Goal: Transaction & Acquisition: Purchase product/service

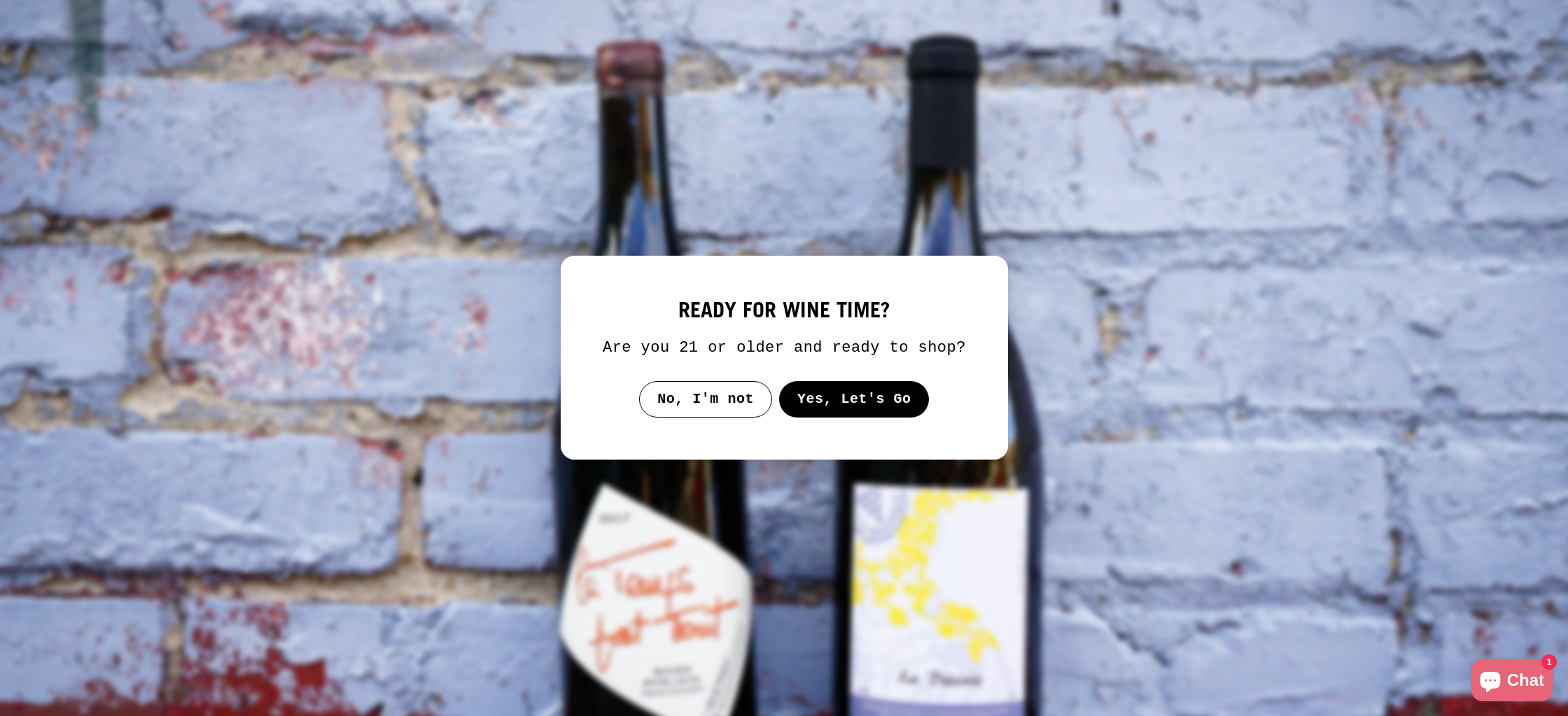
click at [864, 417] on button "Yes, Let's Go" at bounding box center [854, 399] width 151 height 37
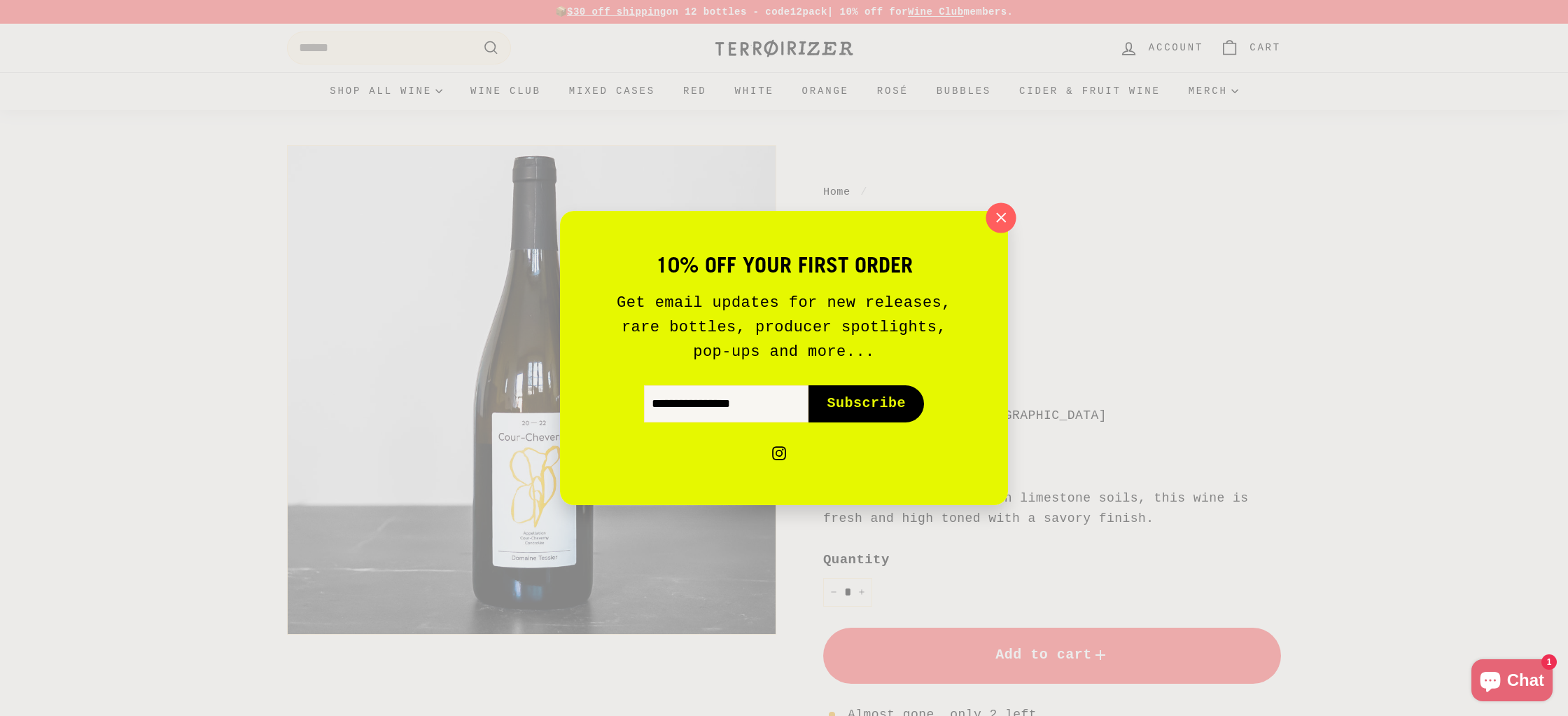
click at [1006, 210] on icon "button" at bounding box center [1001, 218] width 21 height 21
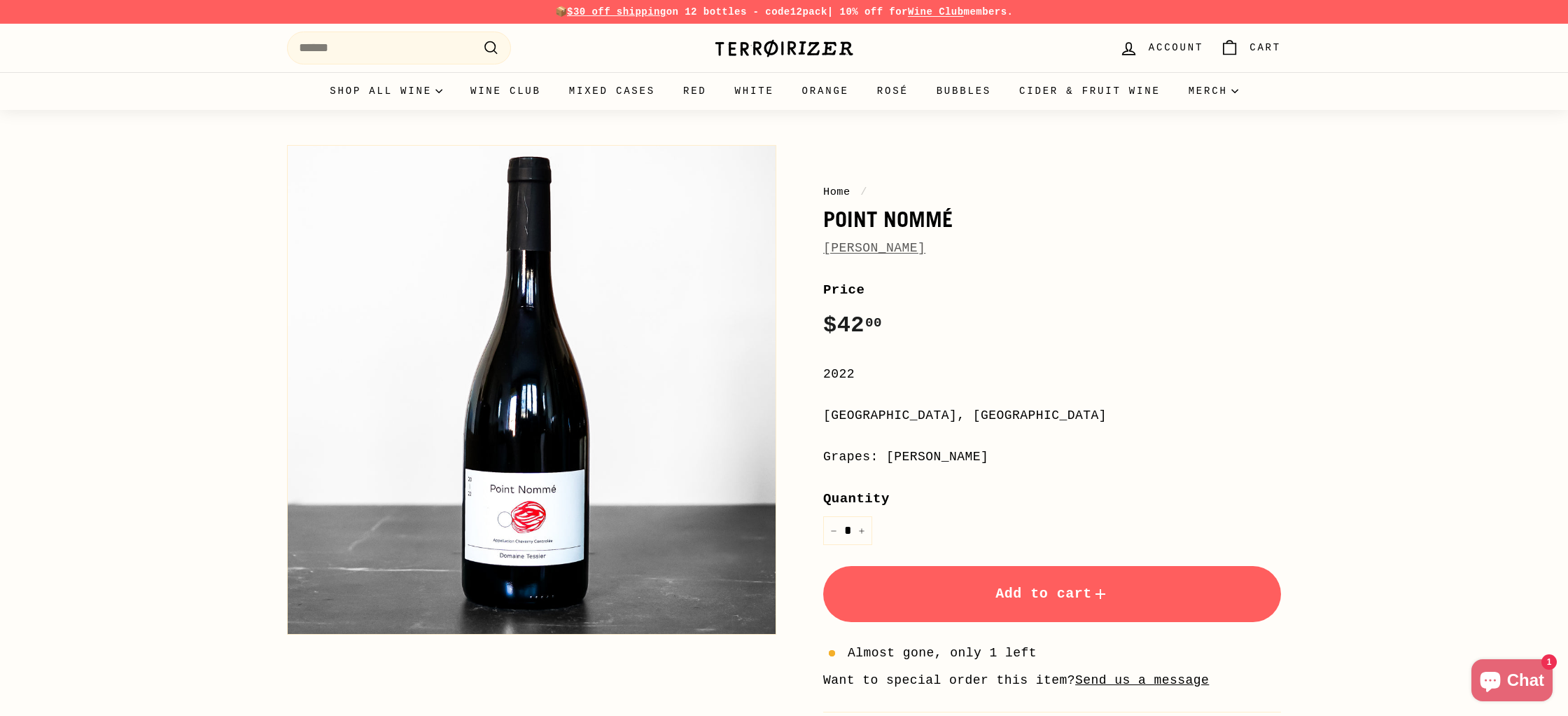
click at [537, 507] on button "Zoom" at bounding box center [532, 390] width 488 height 488
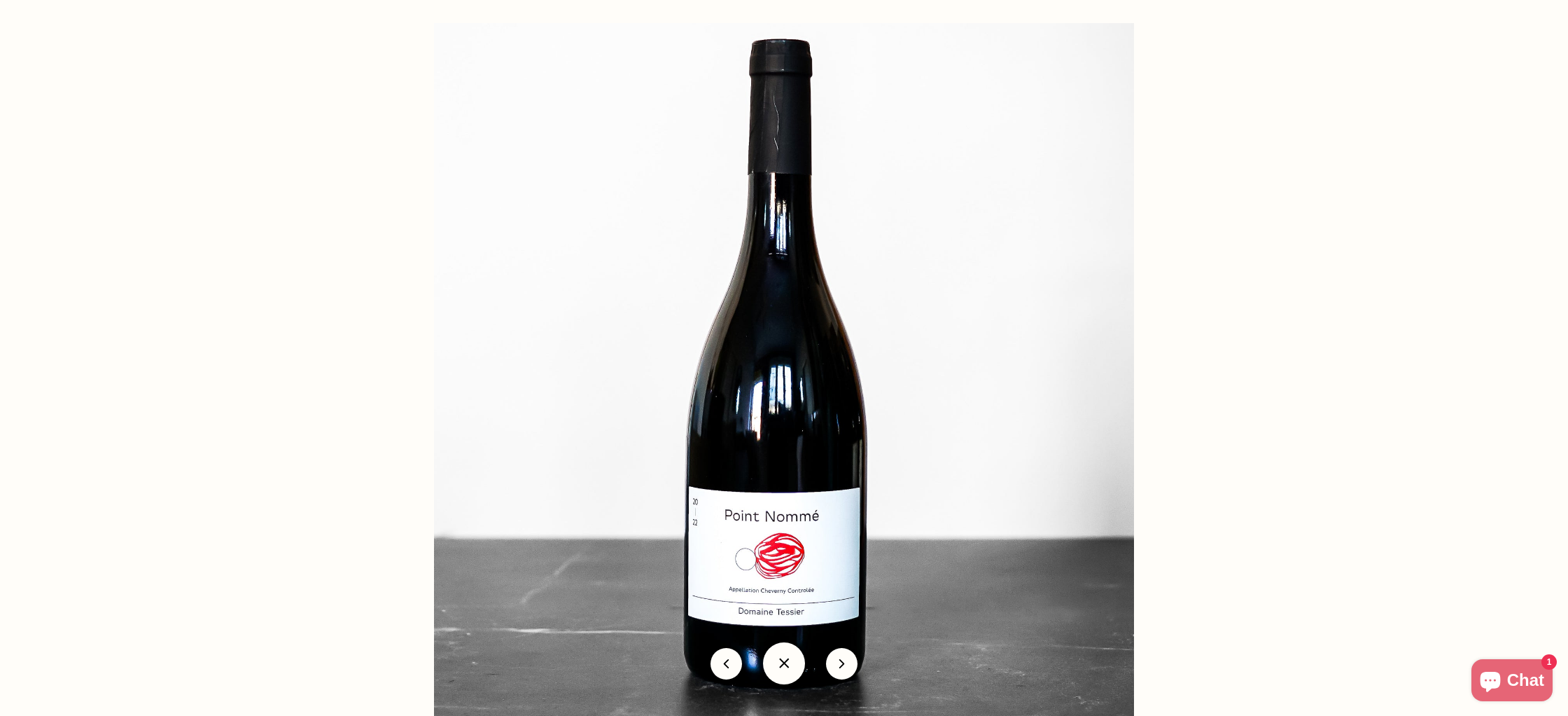
click at [782, 551] on img at bounding box center [784, 373] width 700 height 700
